Goal: Task Accomplishment & Management: Manage account settings

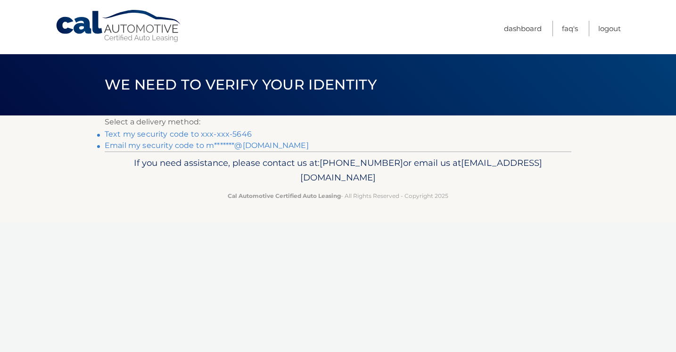
click at [191, 147] on link "Email my security code to m*******@gmail.com" at bounding box center [207, 145] width 204 height 9
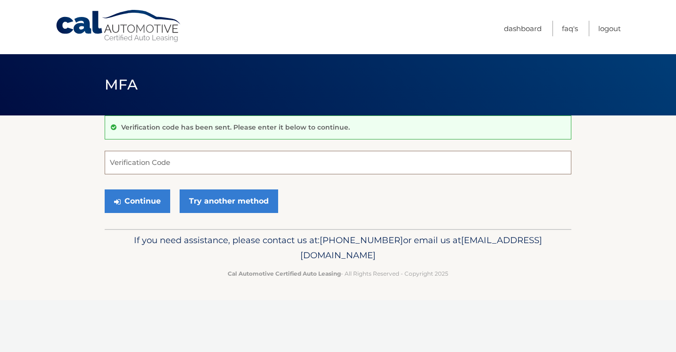
click at [172, 161] on input "Verification Code" at bounding box center [338, 163] width 466 height 24
type input "262760"
click at [147, 205] on button "Continue" at bounding box center [137, 201] width 65 height 24
